Goal: Entertainment & Leisure: Consume media (video, audio)

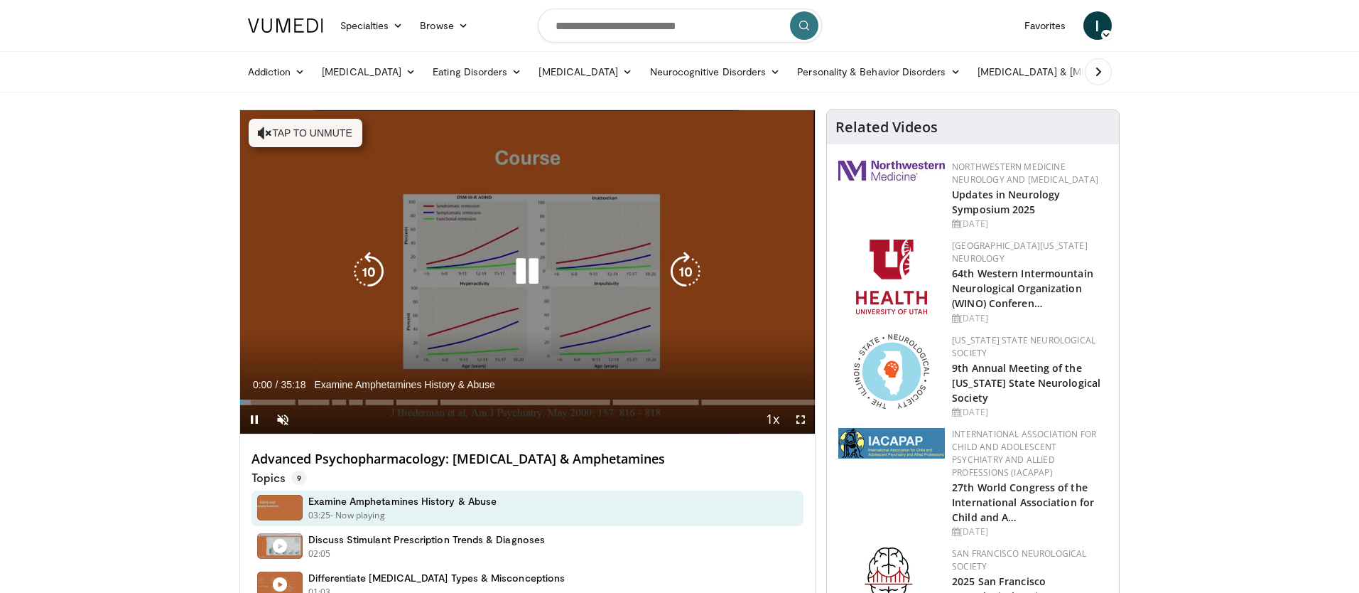
click at [526, 278] on icon "Video Player" at bounding box center [527, 272] width 40 height 40
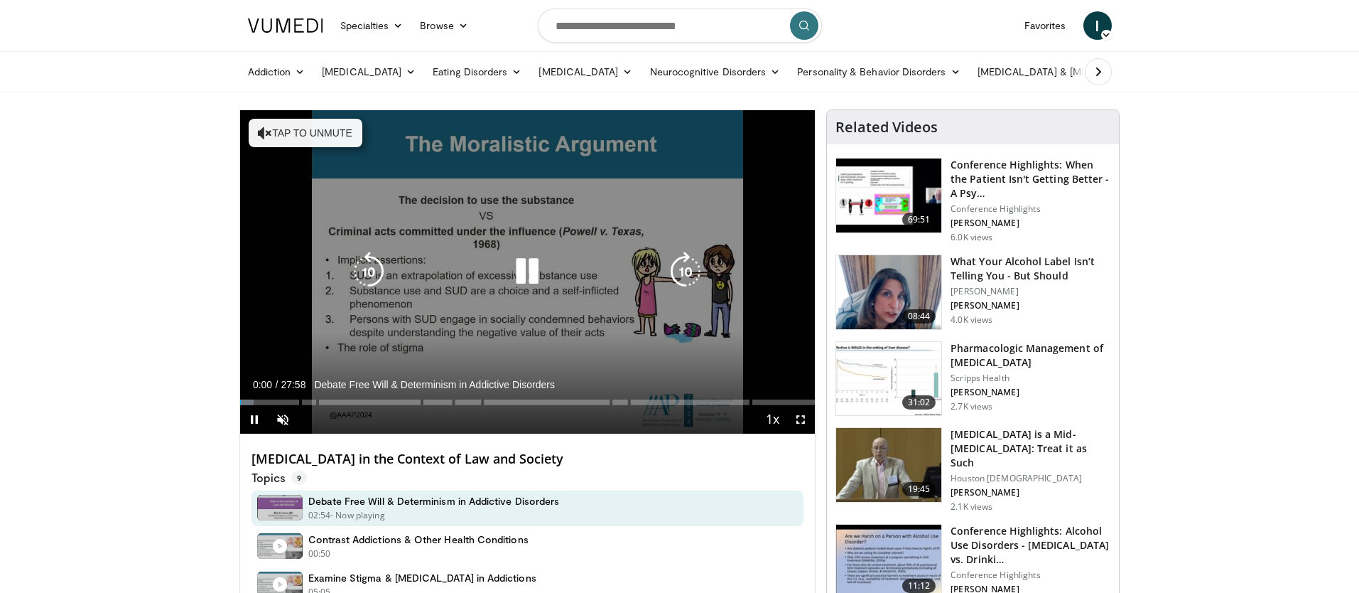
click at [531, 269] on icon "Video Player" at bounding box center [527, 272] width 40 height 40
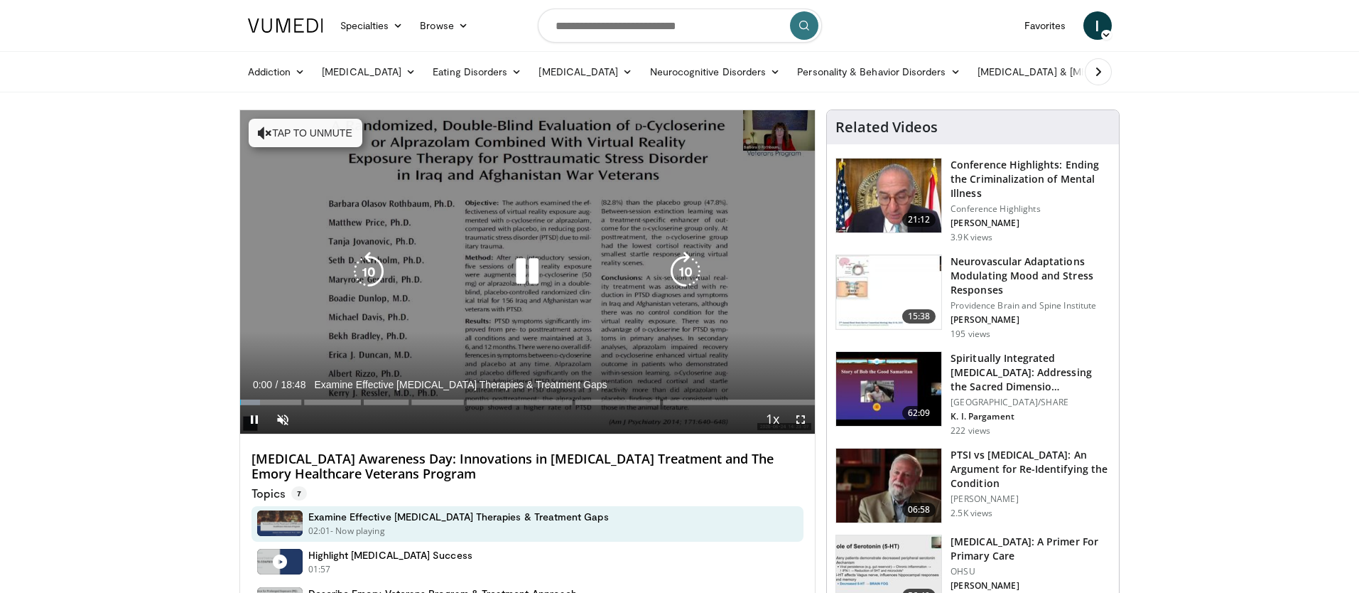
click at [537, 272] on icon "Video Player" at bounding box center [527, 272] width 40 height 40
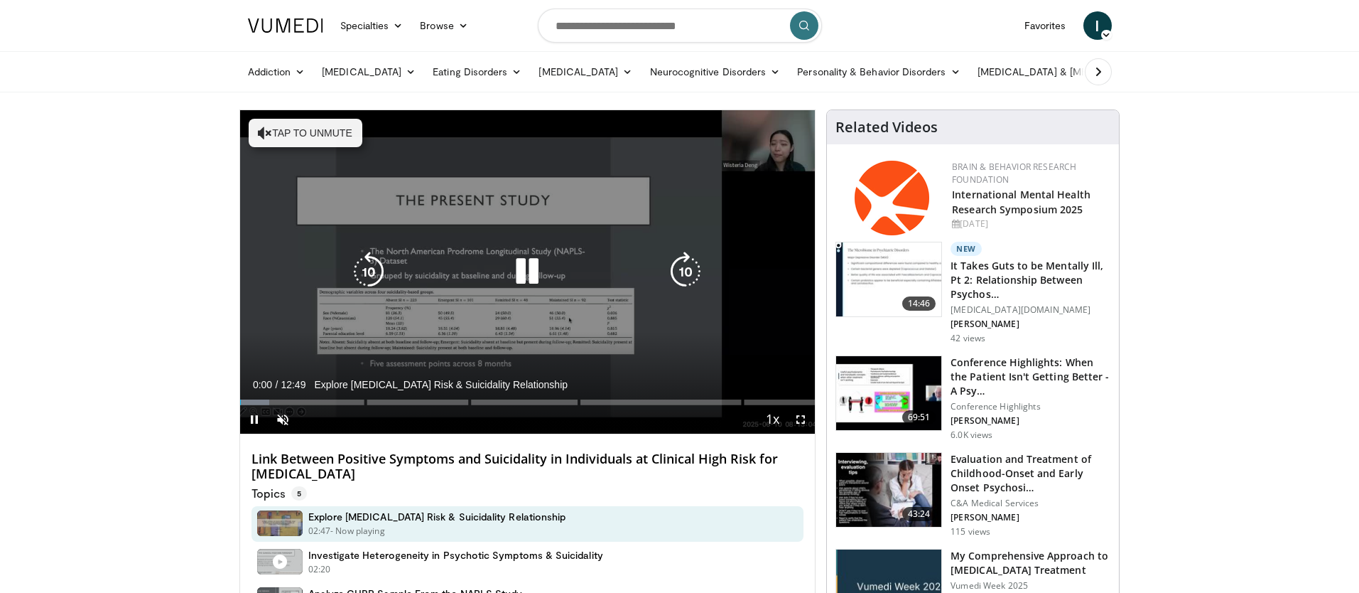
click at [524, 272] on icon "Video Player" at bounding box center [527, 272] width 40 height 40
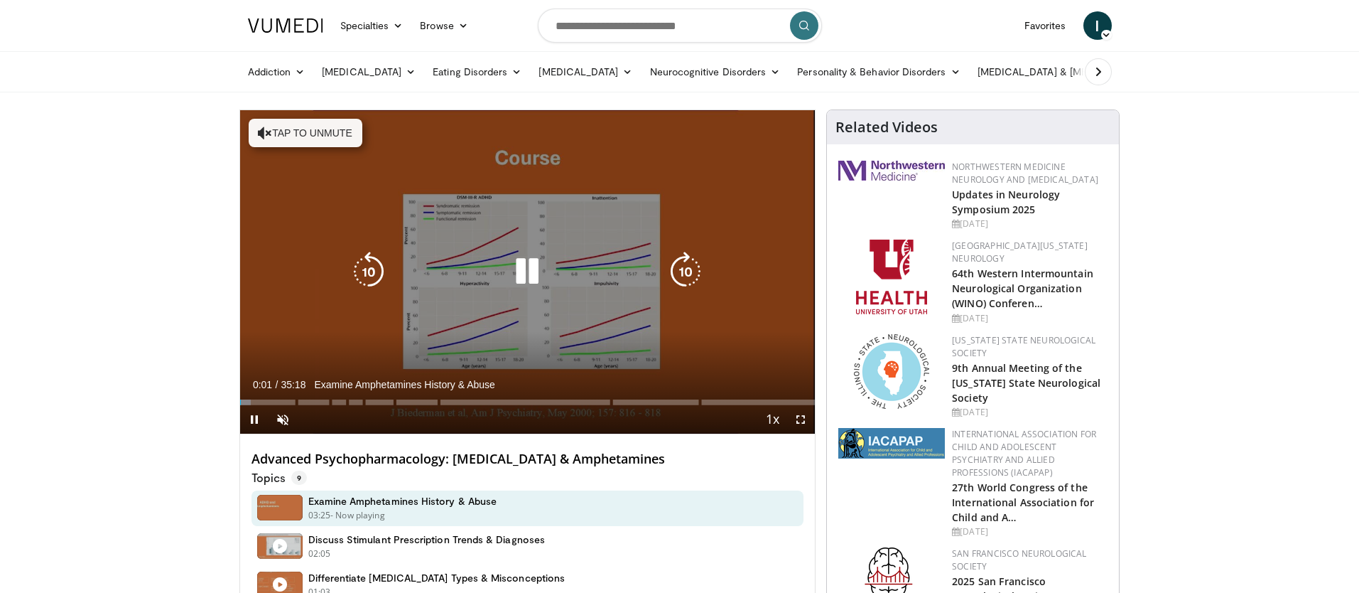
click at [504, 284] on div "Video Player" at bounding box center [527, 271] width 345 height 28
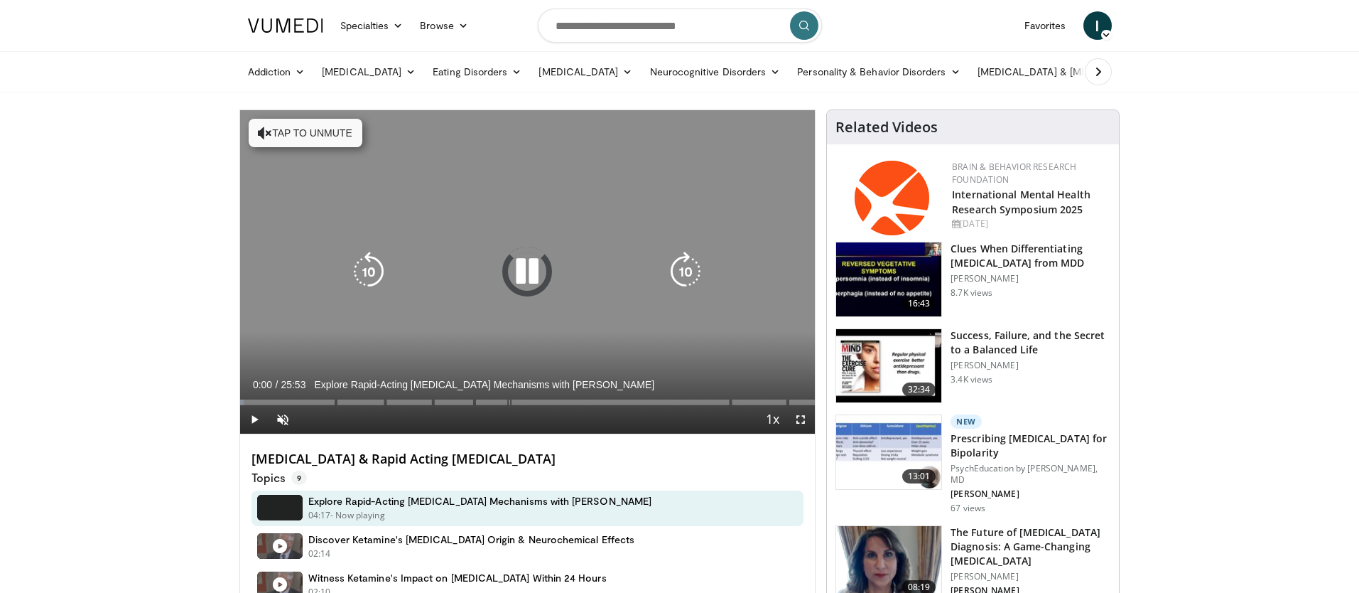
click at [537, 263] on icon "Video Player" at bounding box center [527, 272] width 40 height 40
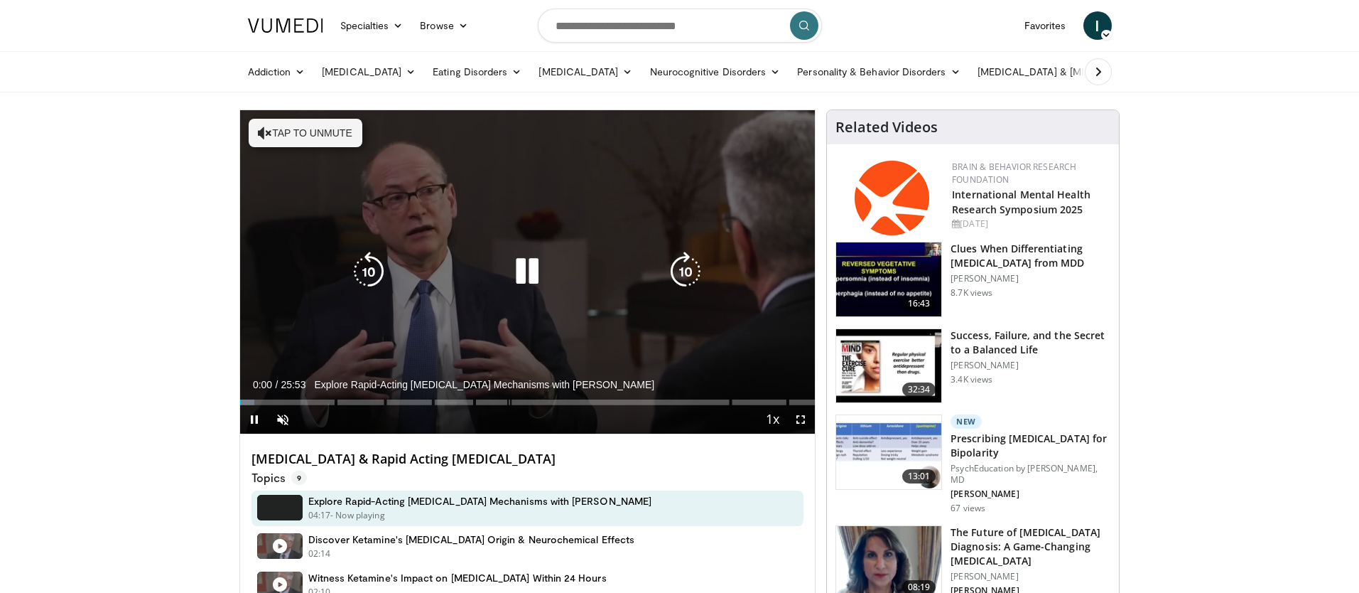
click at [526, 278] on icon "Video Player" at bounding box center [527, 272] width 40 height 40
